Goal: Task Accomplishment & Management: Complete application form

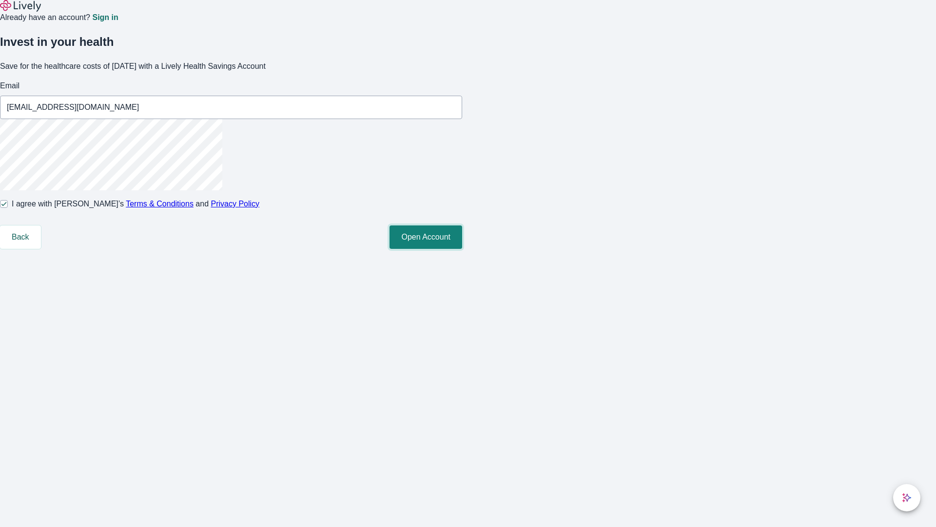
click at [462, 249] on button "Open Account" at bounding box center [426, 236] width 73 height 23
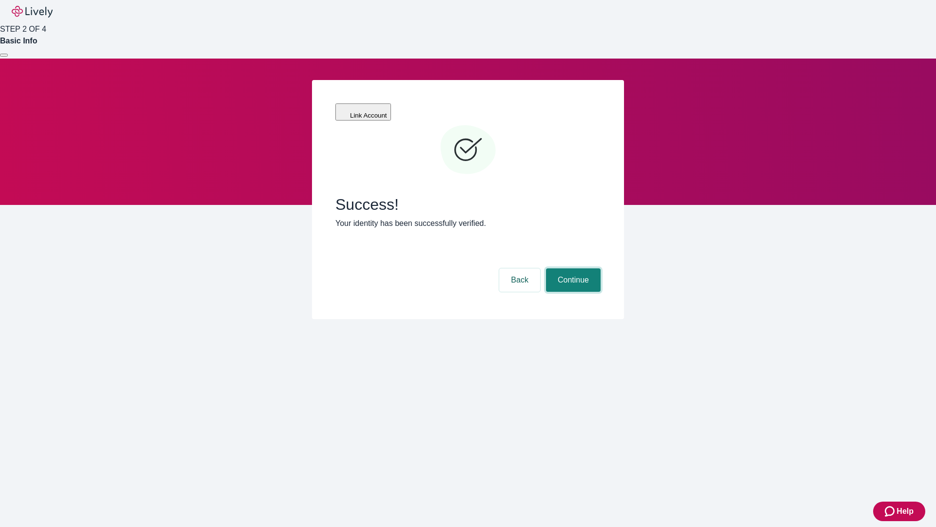
click at [572, 268] on button "Continue" at bounding box center [573, 279] width 55 height 23
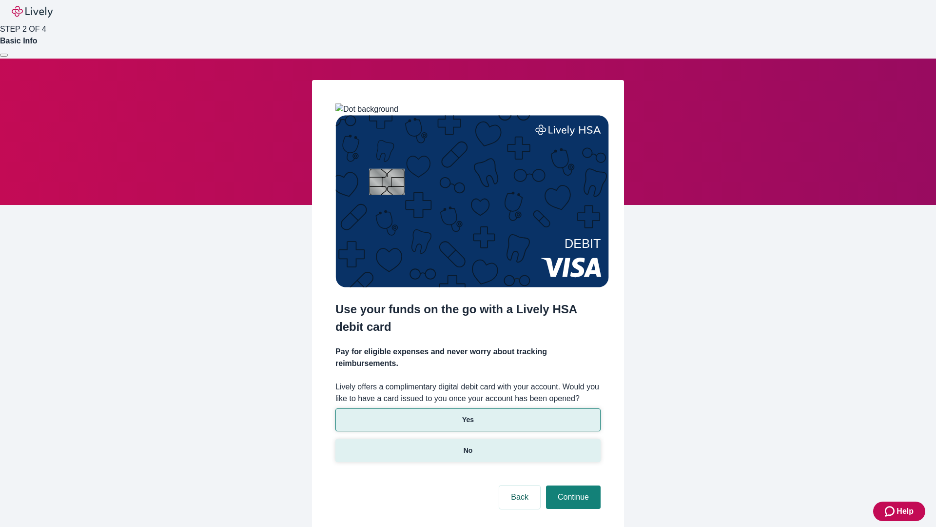
click at [468, 445] on p "No" at bounding box center [468, 450] width 9 height 10
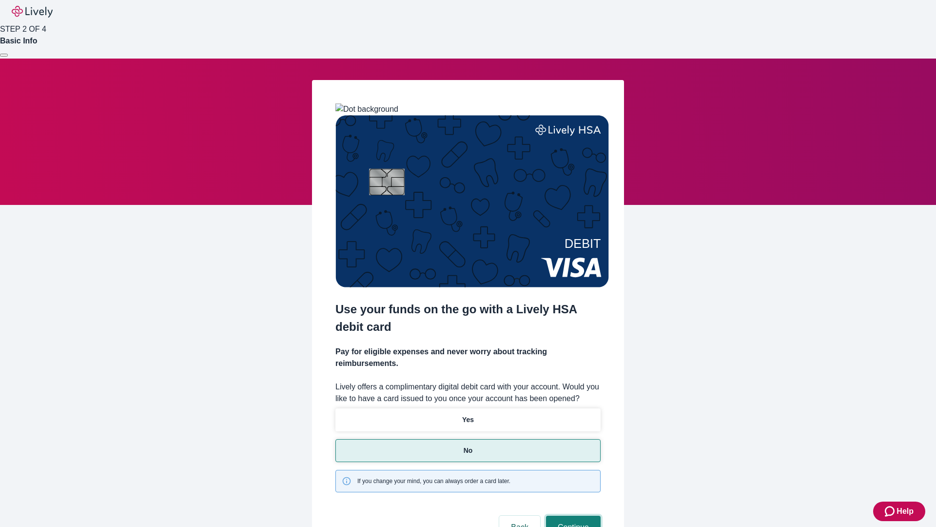
click at [572, 515] on button "Continue" at bounding box center [573, 526] width 55 height 23
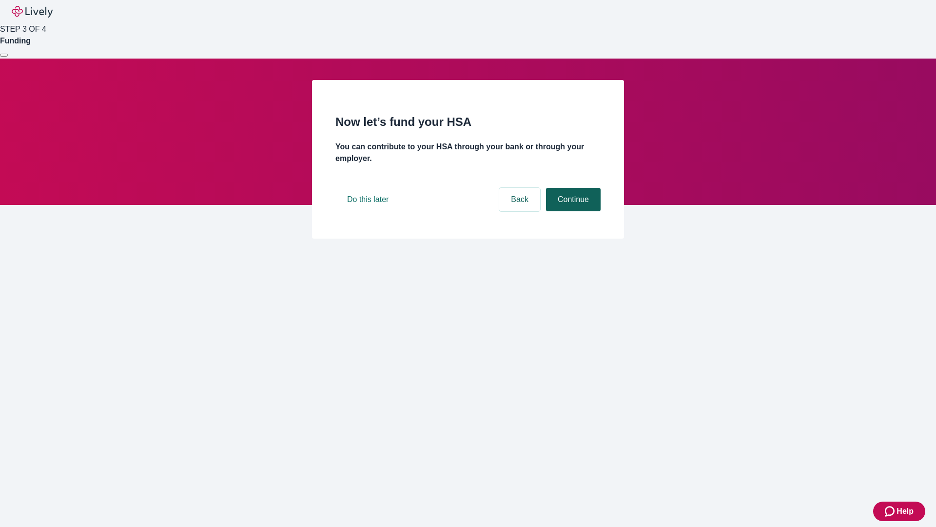
click at [572, 211] on button "Continue" at bounding box center [573, 199] width 55 height 23
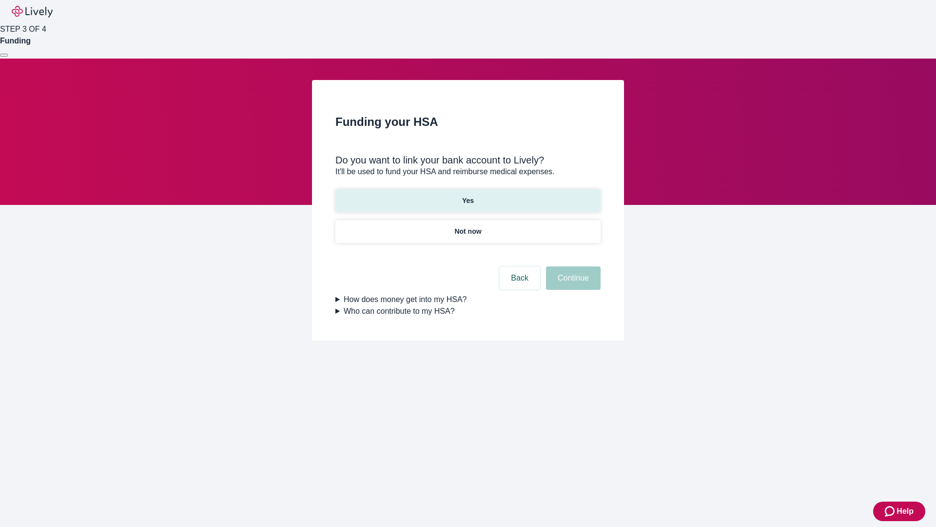
click at [468, 196] on p "Yes" at bounding box center [468, 201] width 12 height 10
click at [572, 266] on button "Continue" at bounding box center [573, 277] width 55 height 23
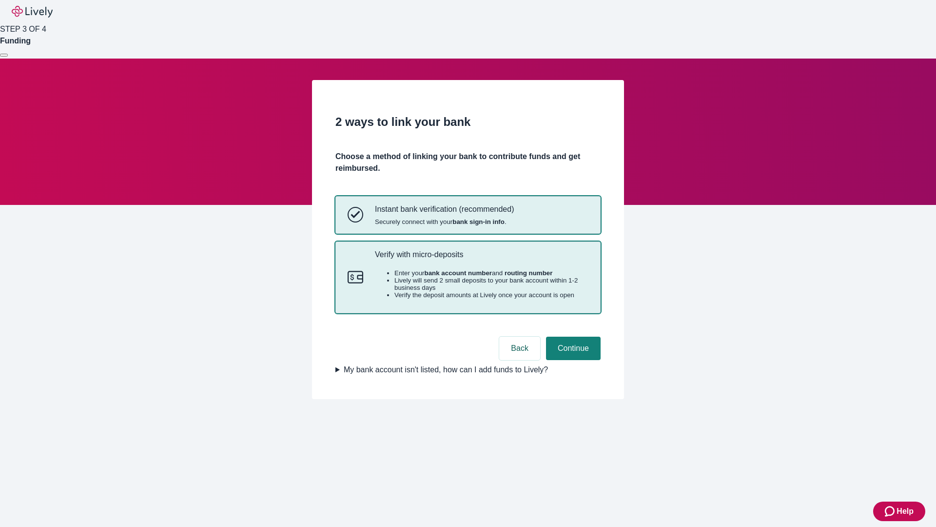
click at [481, 259] on p "Verify with micro-deposits" at bounding box center [482, 254] width 214 height 9
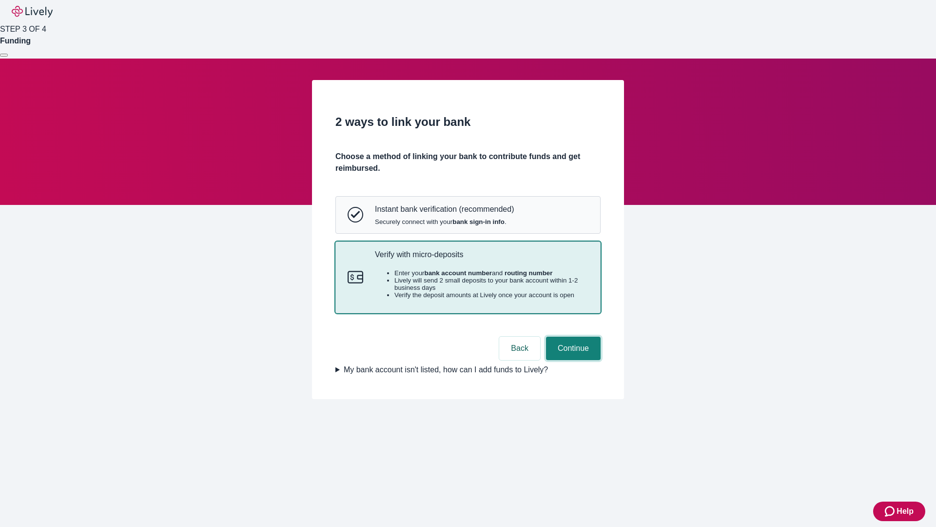
click at [572, 360] on button "Continue" at bounding box center [573, 347] width 55 height 23
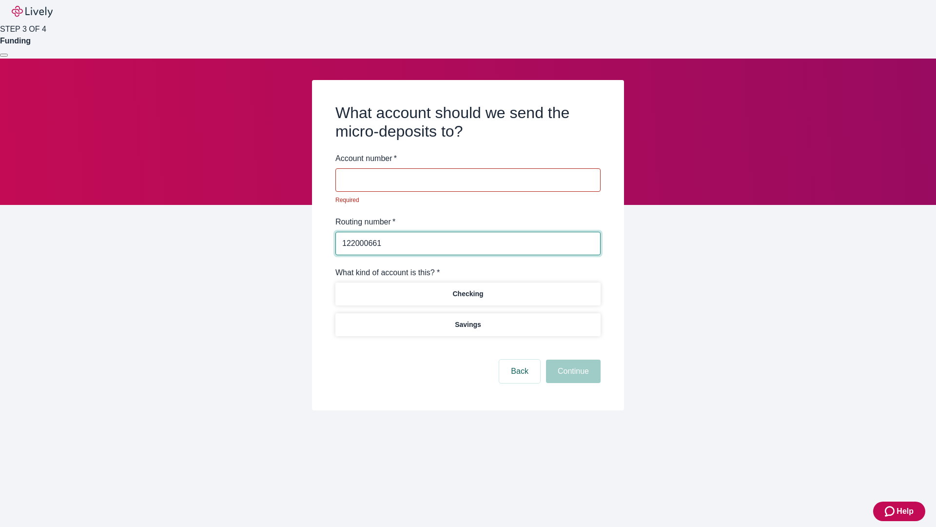
type input "122000661"
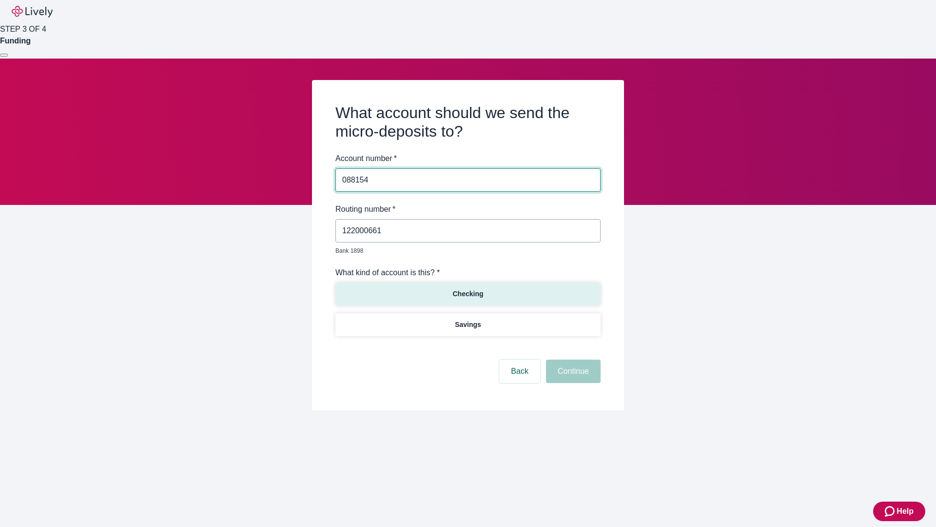
type input "088154"
click at [468, 289] on p "Checking" at bounding box center [467, 294] width 31 height 10
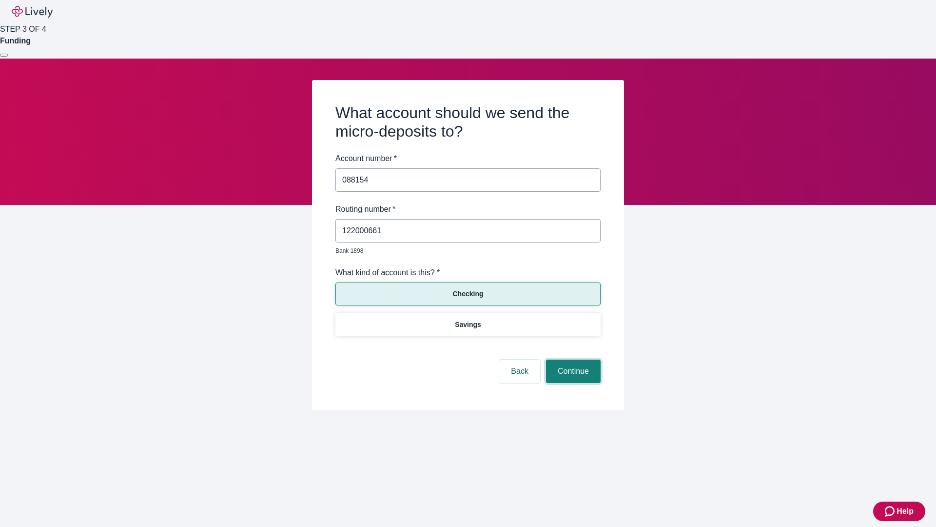
click at [572, 360] on button "Continue" at bounding box center [573, 370] width 55 height 23
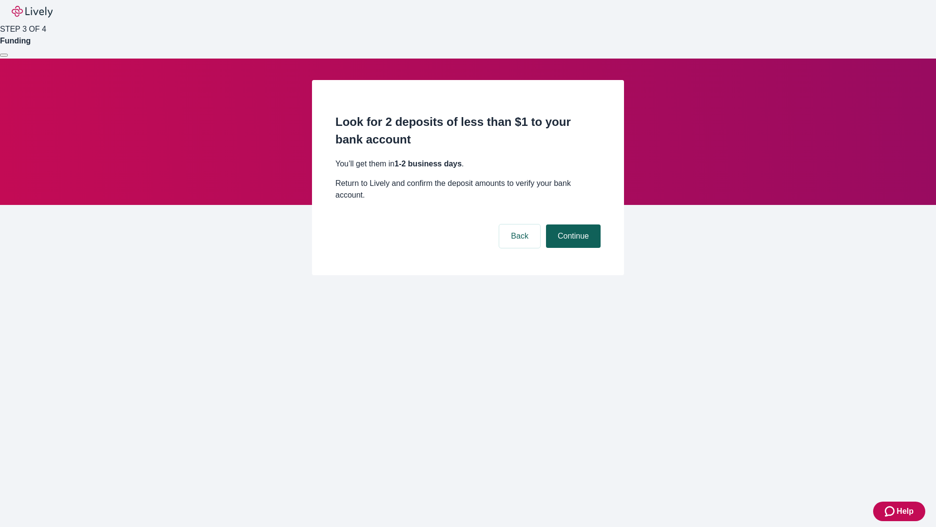
click at [572, 224] on button "Continue" at bounding box center [573, 235] width 55 height 23
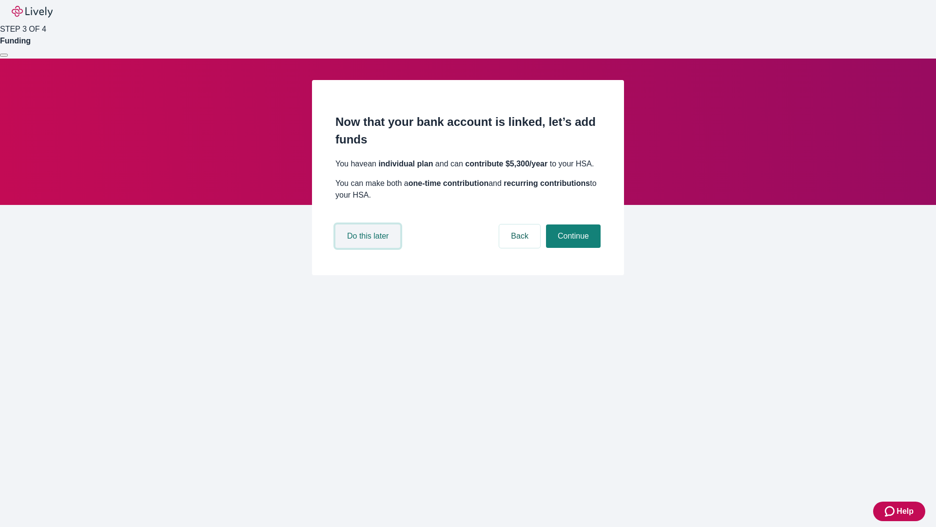
click at [369, 248] on button "Do this later" at bounding box center [367, 235] width 65 height 23
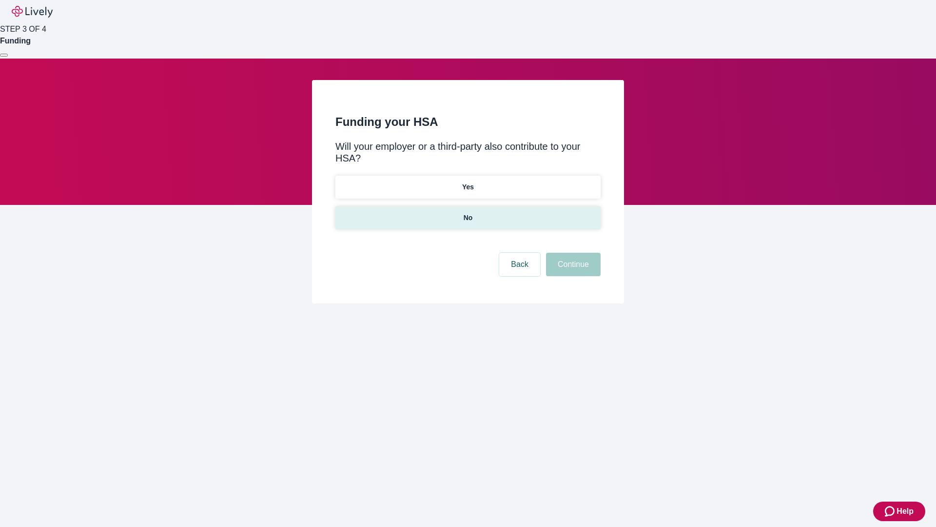
click at [468, 213] on p "No" at bounding box center [468, 218] width 9 height 10
click at [572, 253] on button "Continue" at bounding box center [573, 264] width 55 height 23
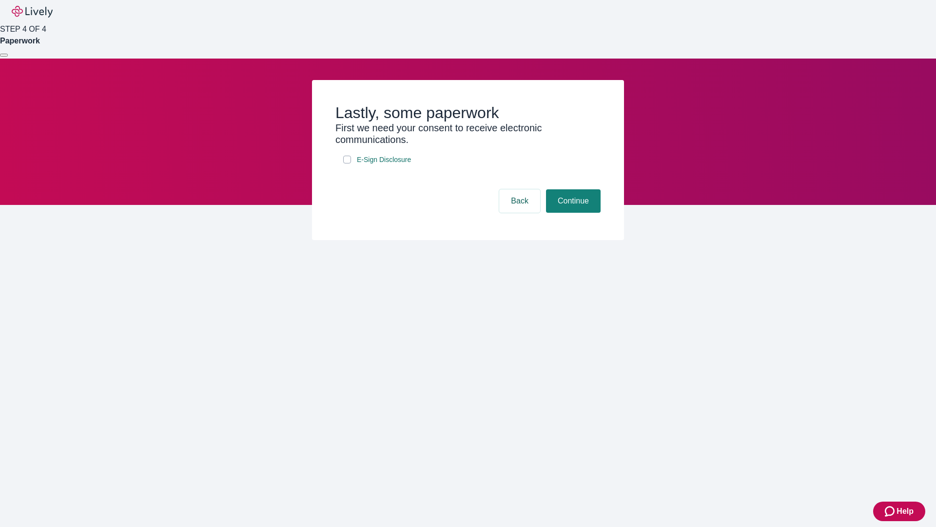
click at [347, 163] on input "E-Sign Disclosure" at bounding box center [347, 160] width 8 height 8
checkbox input "true"
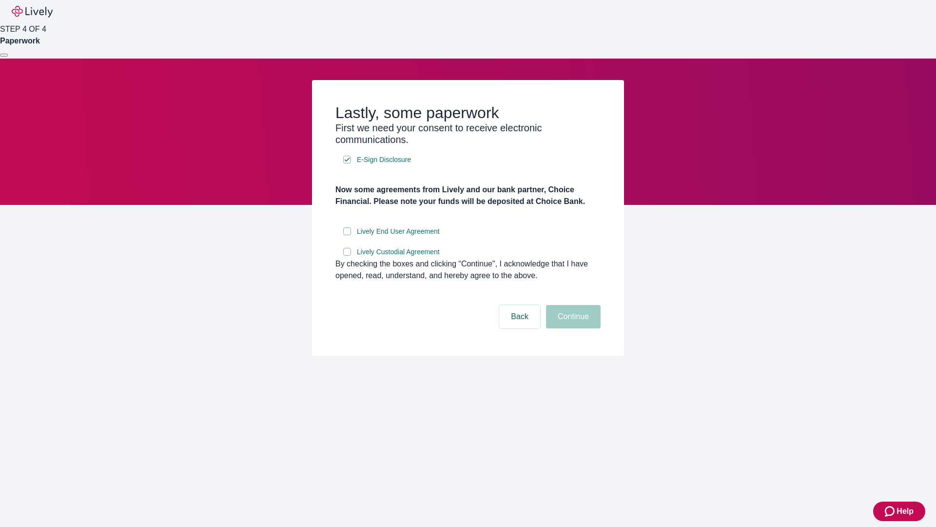
click at [347, 235] on input "Lively End User Agreement" at bounding box center [347, 231] width 8 height 8
checkbox input "true"
click at [347, 255] on input "Lively Custodial Agreement" at bounding box center [347, 252] width 8 height 8
checkbox input "true"
click at [572, 328] on button "Continue" at bounding box center [573, 316] width 55 height 23
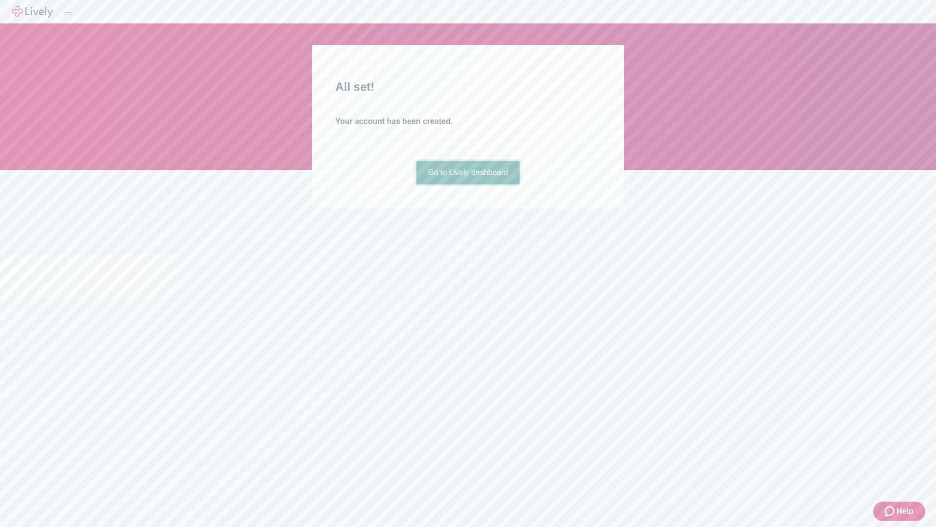
click at [468, 184] on link "Go to Lively dashboard" at bounding box center [468, 172] width 104 height 23
